Goal: Information Seeking & Learning: Learn about a topic

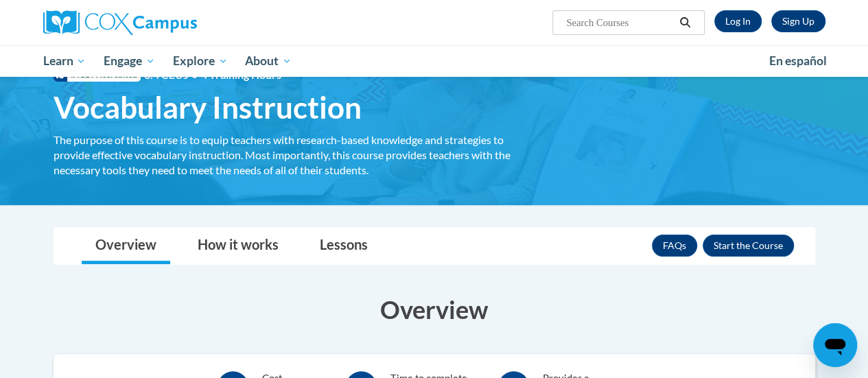
scroll to position [49, 0]
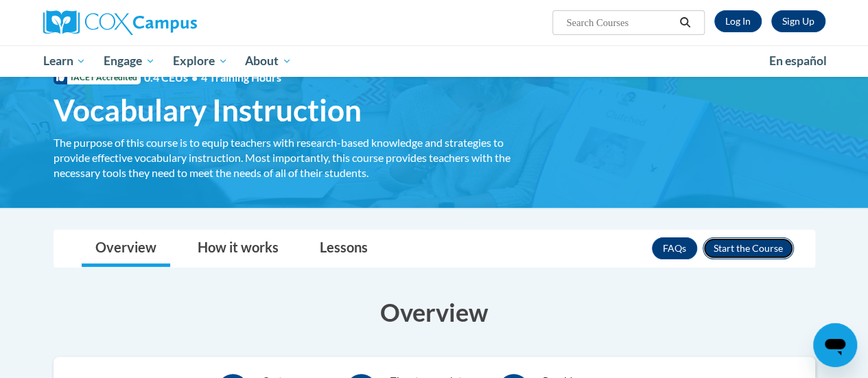
click at [749, 254] on button "Enroll" at bounding box center [748, 248] width 91 height 22
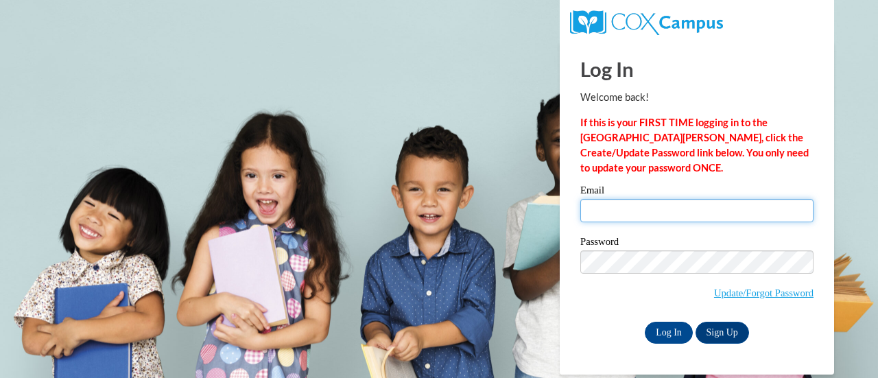
click at [691, 216] on input "Email" at bounding box center [697, 210] width 233 height 23
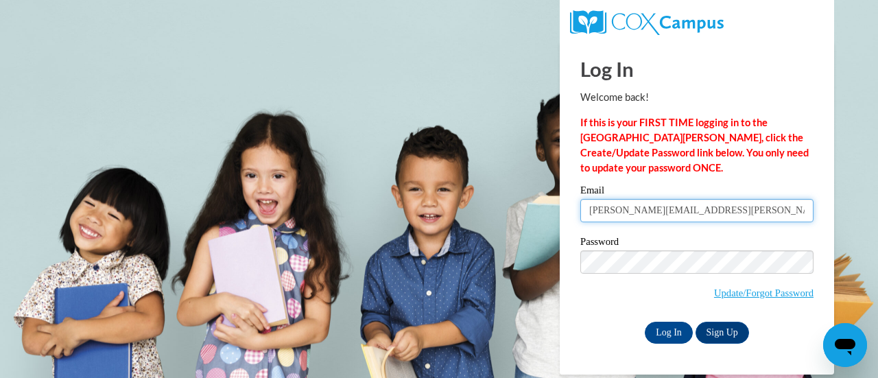
type input "meredith.johnston@hallco.org"
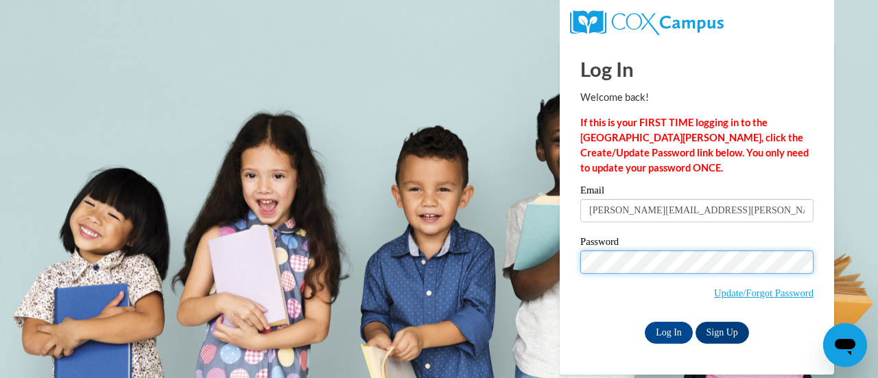
click at [645, 322] on input "Log In" at bounding box center [669, 333] width 48 height 22
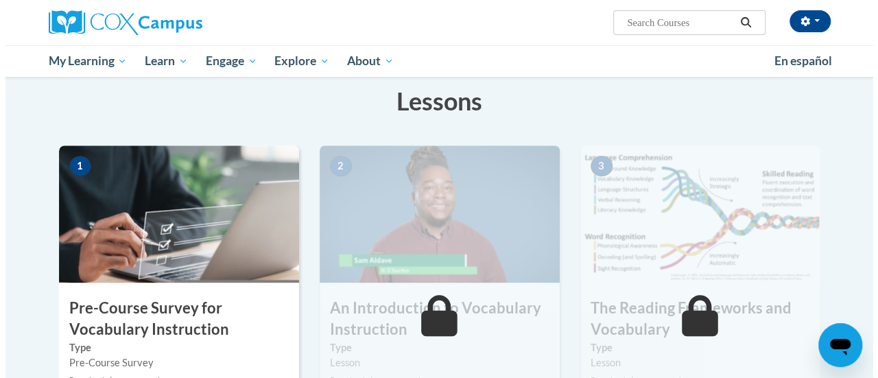
scroll to position [285, 0]
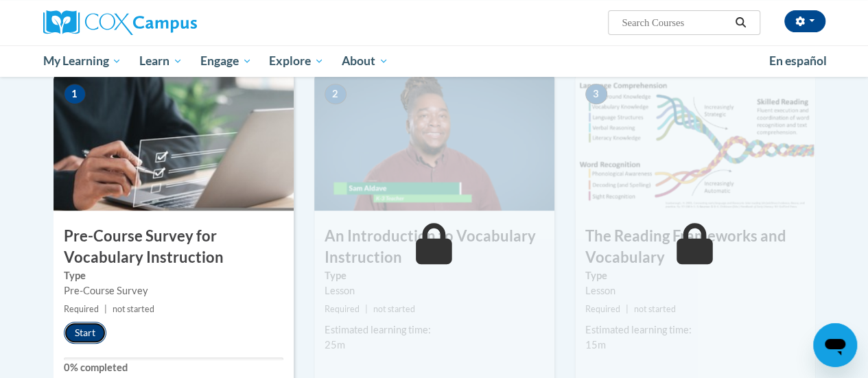
click at [86, 328] on button "Start" at bounding box center [85, 333] width 43 height 22
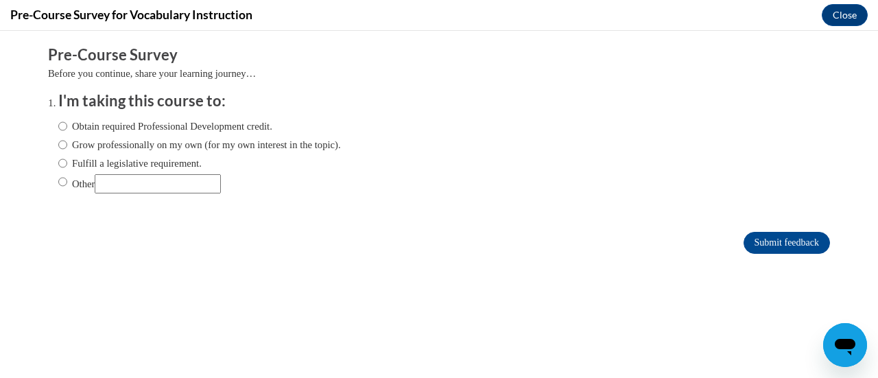
scroll to position [0, 0]
click at [58, 126] on input "Obtain required Professional Development credit." at bounding box center [62, 126] width 9 height 15
radio input "true"
click at [759, 248] on input "Submit feedback" at bounding box center [787, 243] width 86 height 22
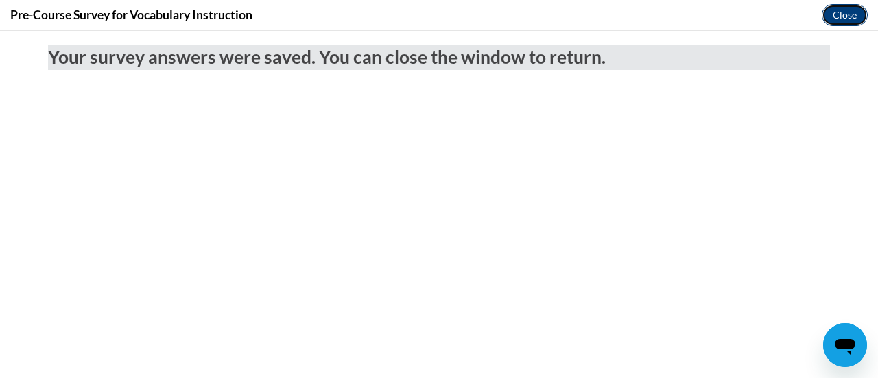
click at [847, 16] on button "Close" at bounding box center [845, 15] width 46 height 22
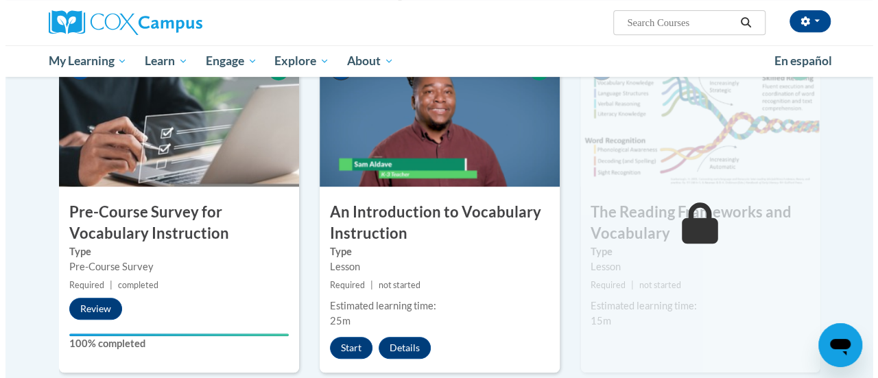
scroll to position [308, 0]
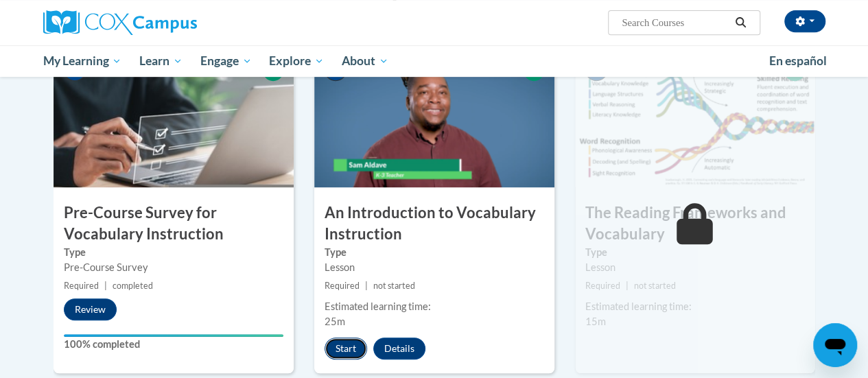
click at [347, 349] on button "Start" at bounding box center [346, 349] width 43 height 22
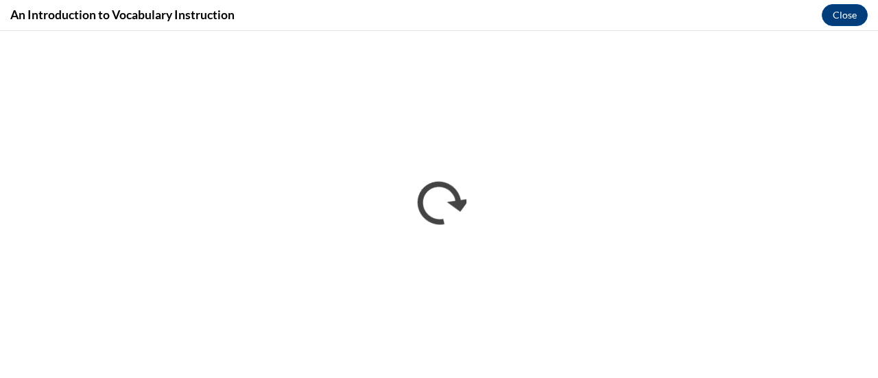
scroll to position [0, 0]
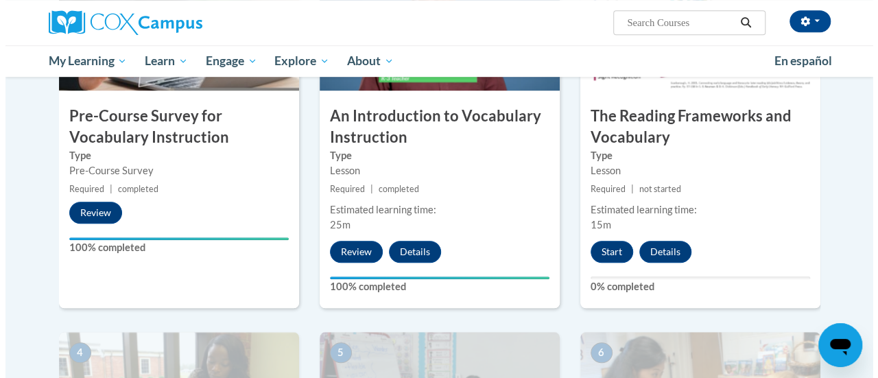
scroll to position [406, 0]
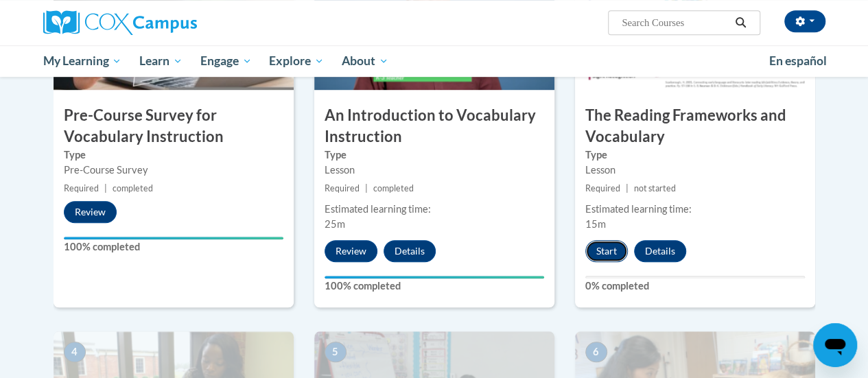
click at [609, 251] on button "Start" at bounding box center [606, 251] width 43 height 22
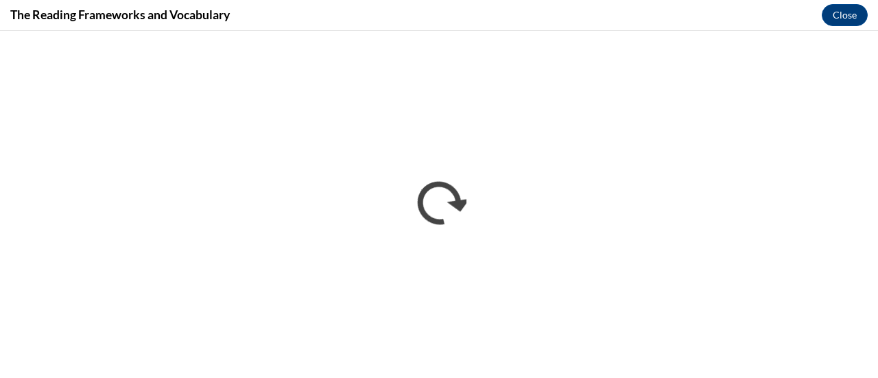
scroll to position [0, 0]
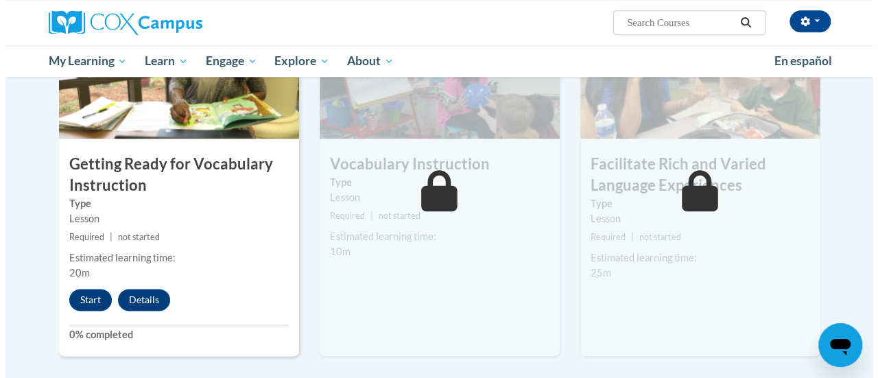
scroll to position [734, 0]
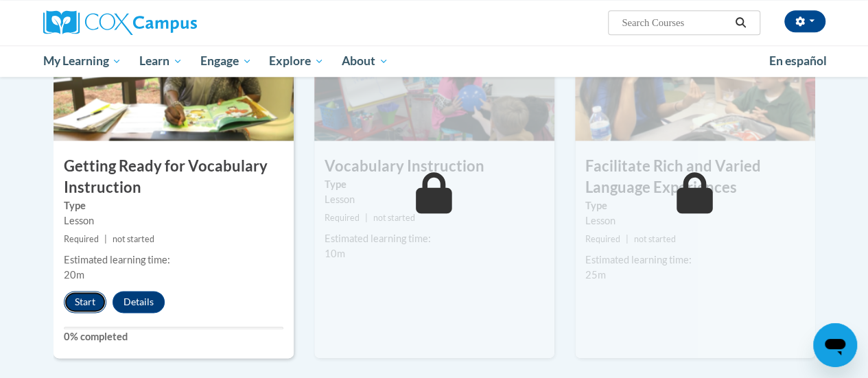
click at [88, 301] on button "Start" at bounding box center [85, 302] width 43 height 22
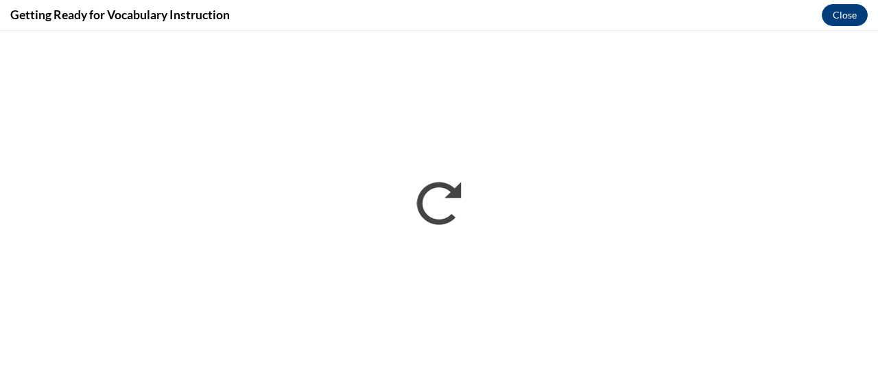
scroll to position [0, 0]
